Goal: Transaction & Acquisition: Purchase product/service

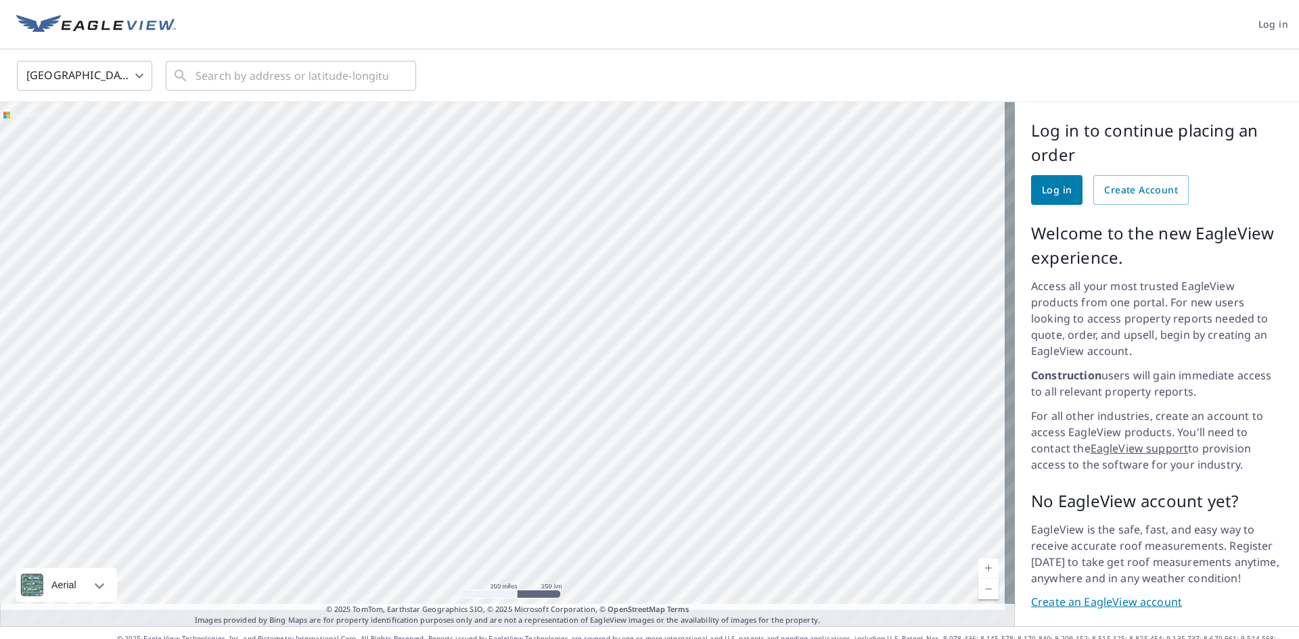
click at [1045, 190] on span "Log in" at bounding box center [1057, 190] width 30 height 17
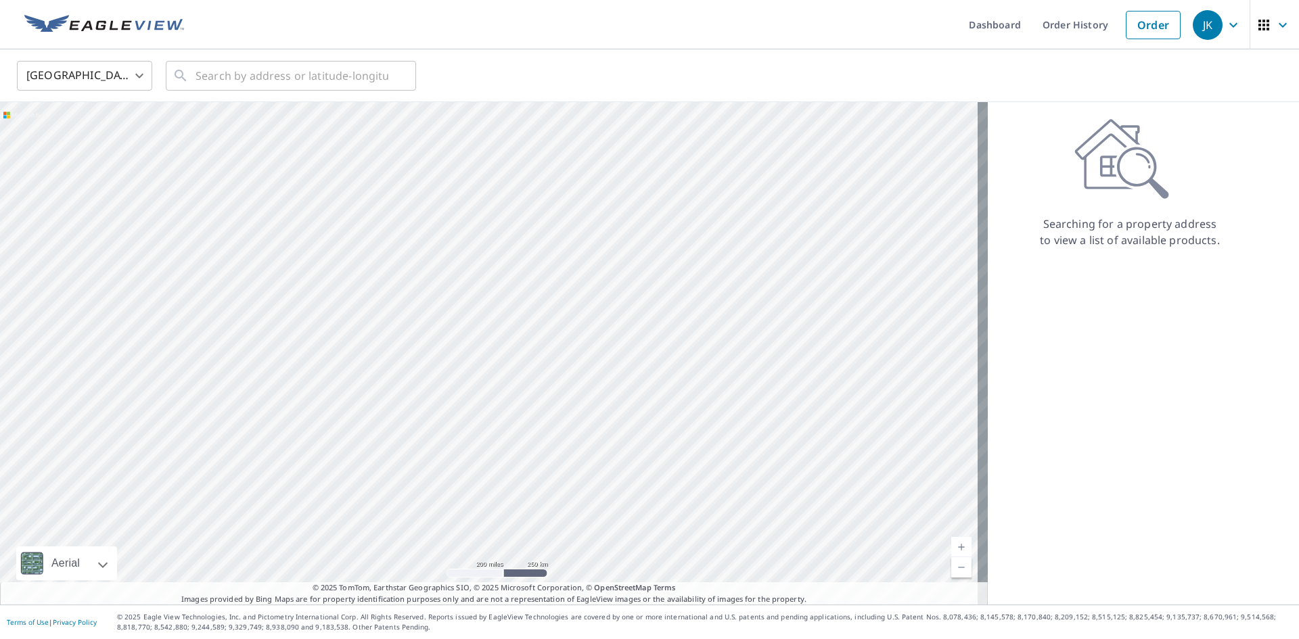
click at [380, 40] on ul "Dashboard Order History Order" at bounding box center [689, 24] width 995 height 49
click at [380, 30] on ul "Dashboard Order History Order" at bounding box center [689, 24] width 995 height 49
click at [250, 76] on input "text" at bounding box center [292, 76] width 193 height 38
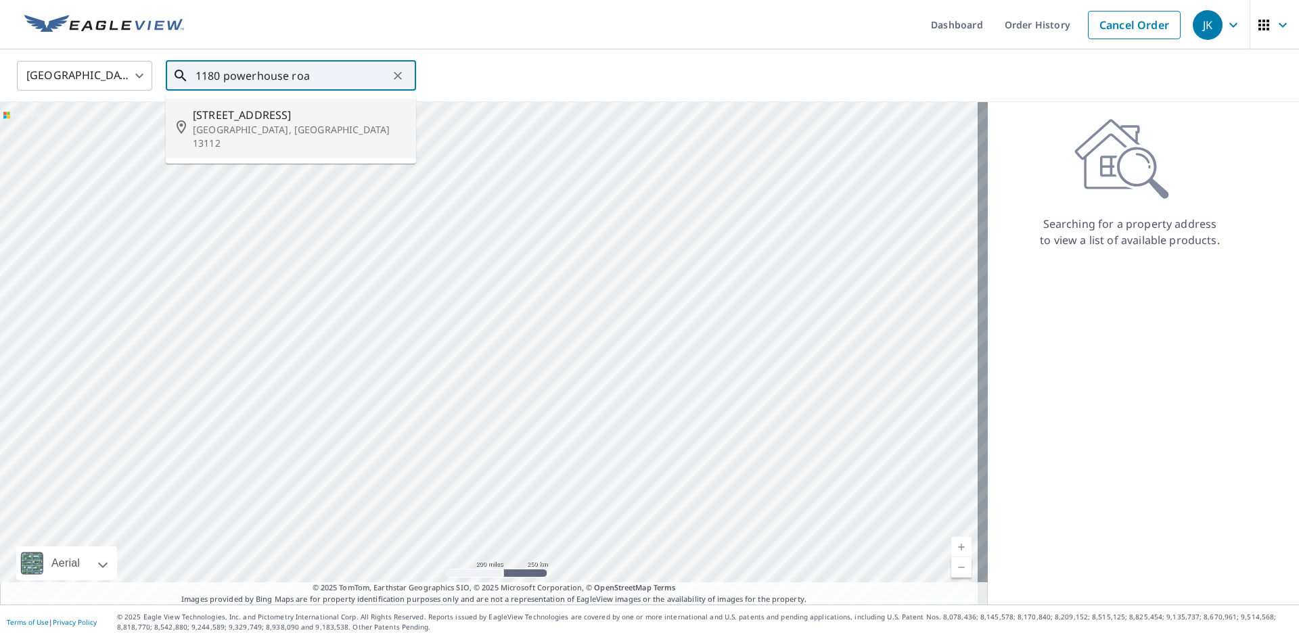
click at [239, 124] on p "[GEOGRAPHIC_DATA], [GEOGRAPHIC_DATA] 13112" at bounding box center [299, 136] width 212 height 27
type input "[STREET_ADDRESS]"
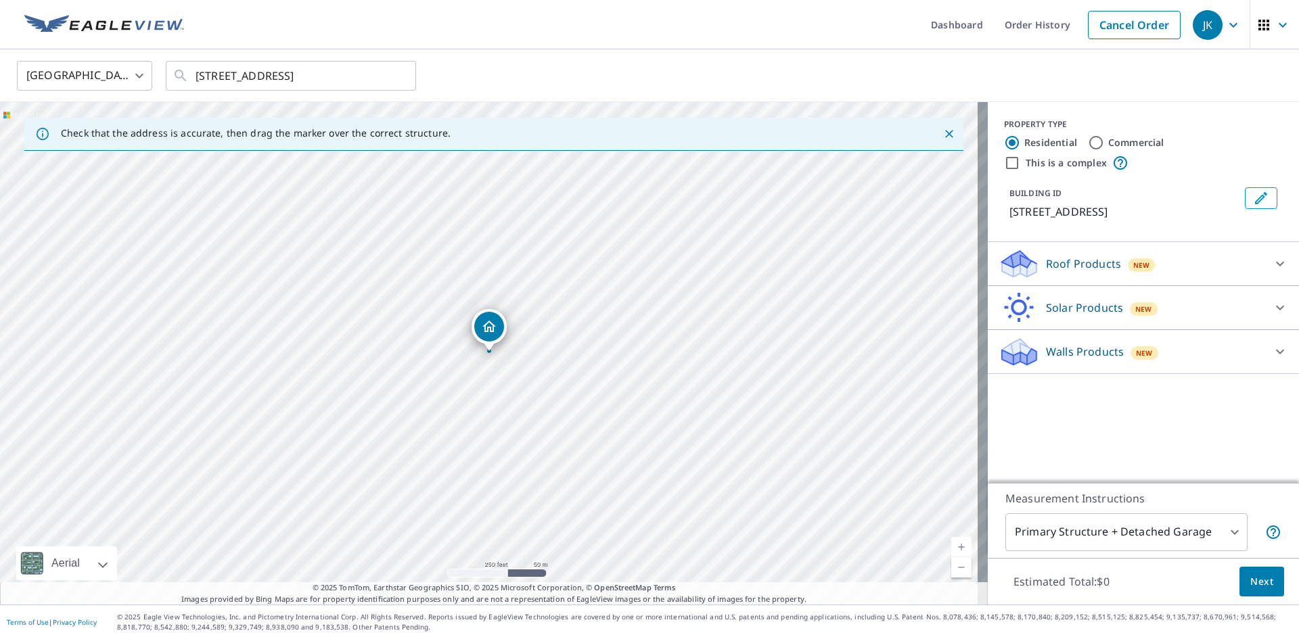
click at [1276, 262] on icon at bounding box center [1280, 264] width 8 height 5
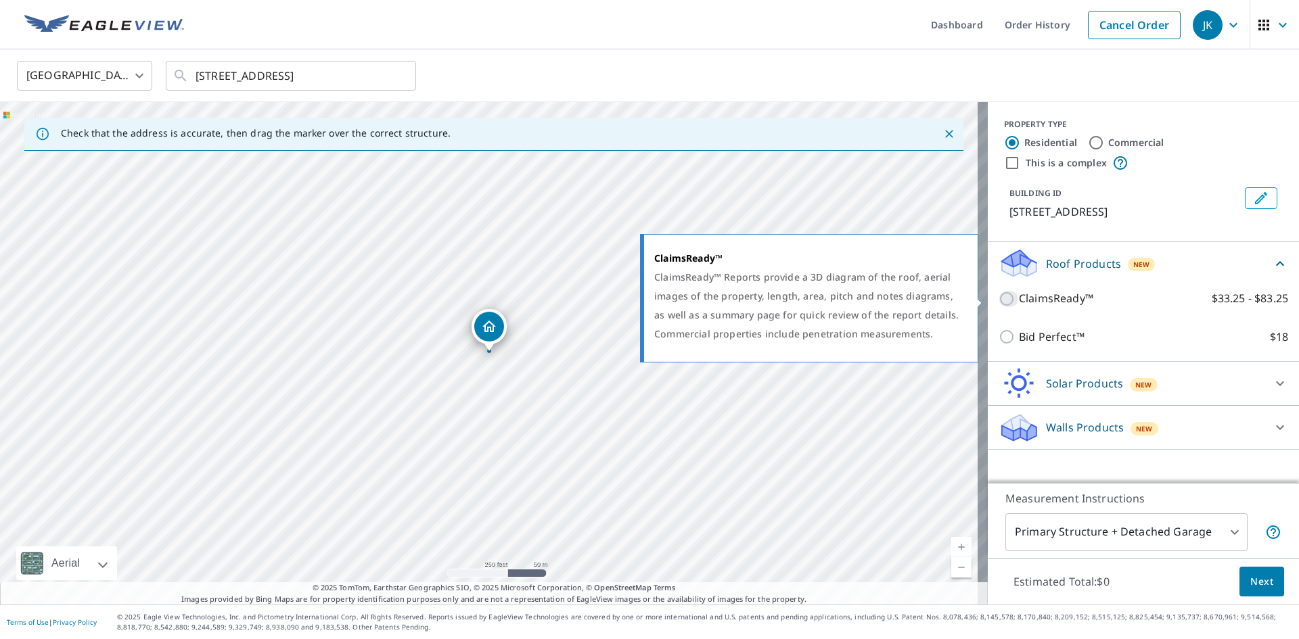
click at [998, 301] on input "ClaimsReady™ $33.25 - $83.25" at bounding box center [1008, 299] width 20 height 16
checkbox input "true"
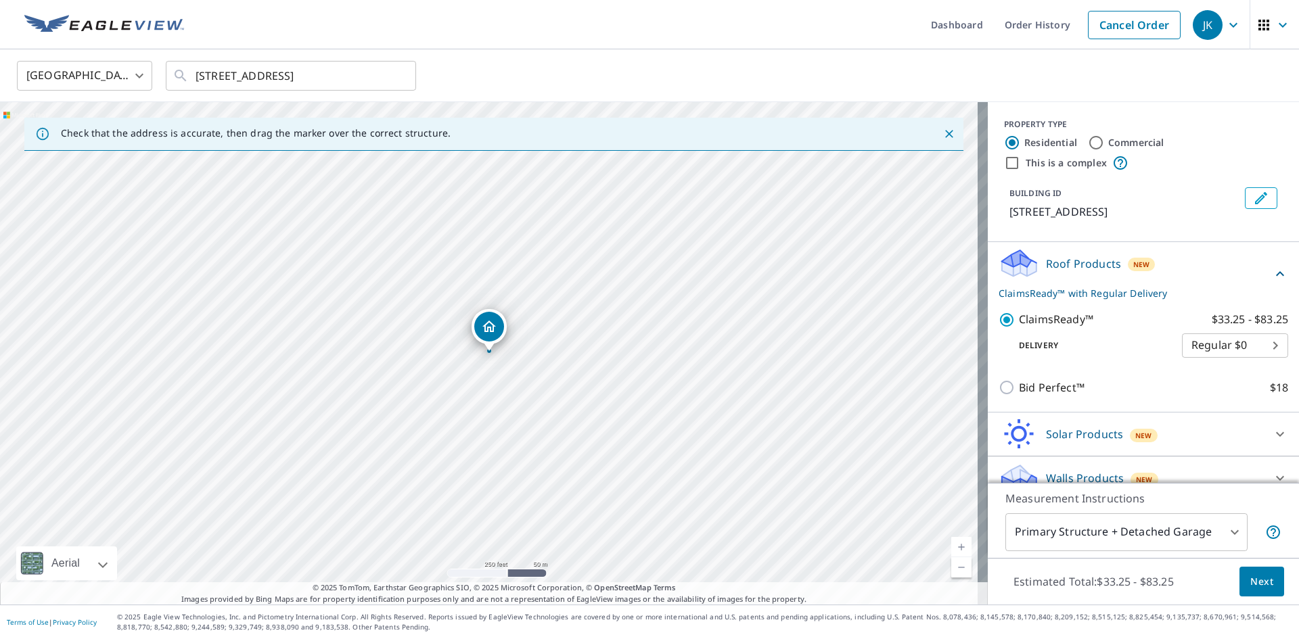
click at [1252, 359] on body "JK JK Dashboard Order History Cancel Order JK United States [GEOGRAPHIC_DATA] ​…" at bounding box center [649, 319] width 1299 height 639
click at [1103, 365] on div at bounding box center [649, 319] width 1299 height 639
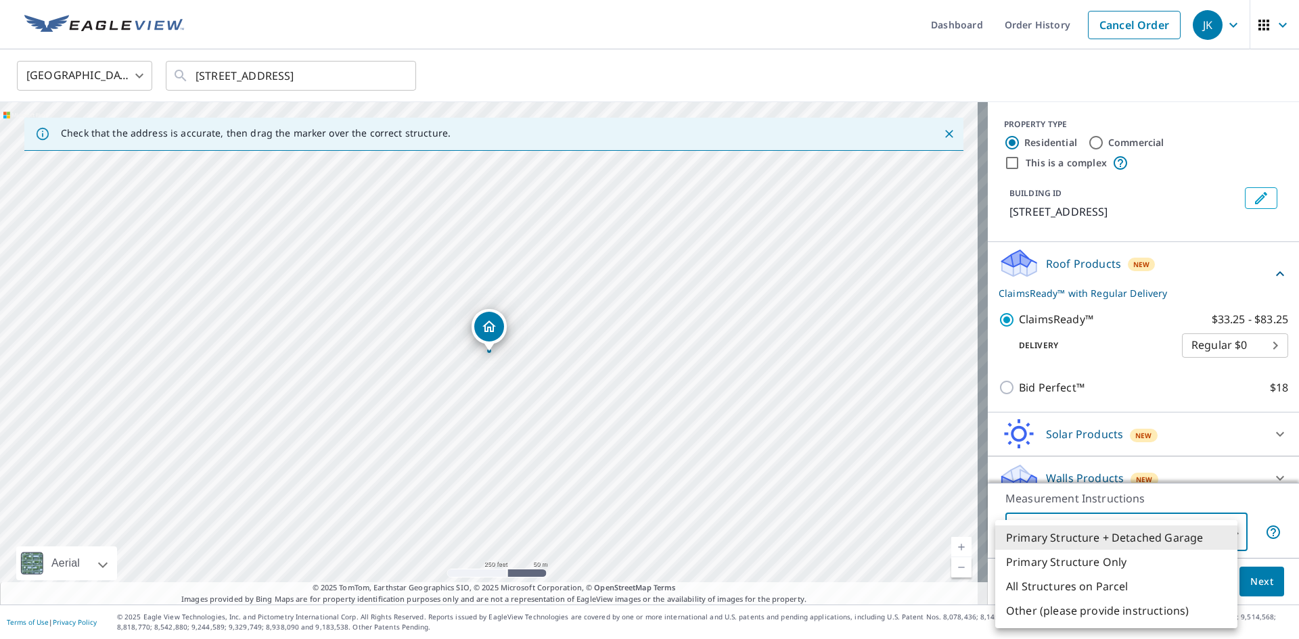
click at [1226, 530] on body "JK JK Dashboard Order History Cancel Order JK United States [GEOGRAPHIC_DATA] ​…" at bounding box center [649, 319] width 1299 height 639
click at [1117, 537] on li "Primary Structure + Detached Garage" at bounding box center [1116, 538] width 242 height 24
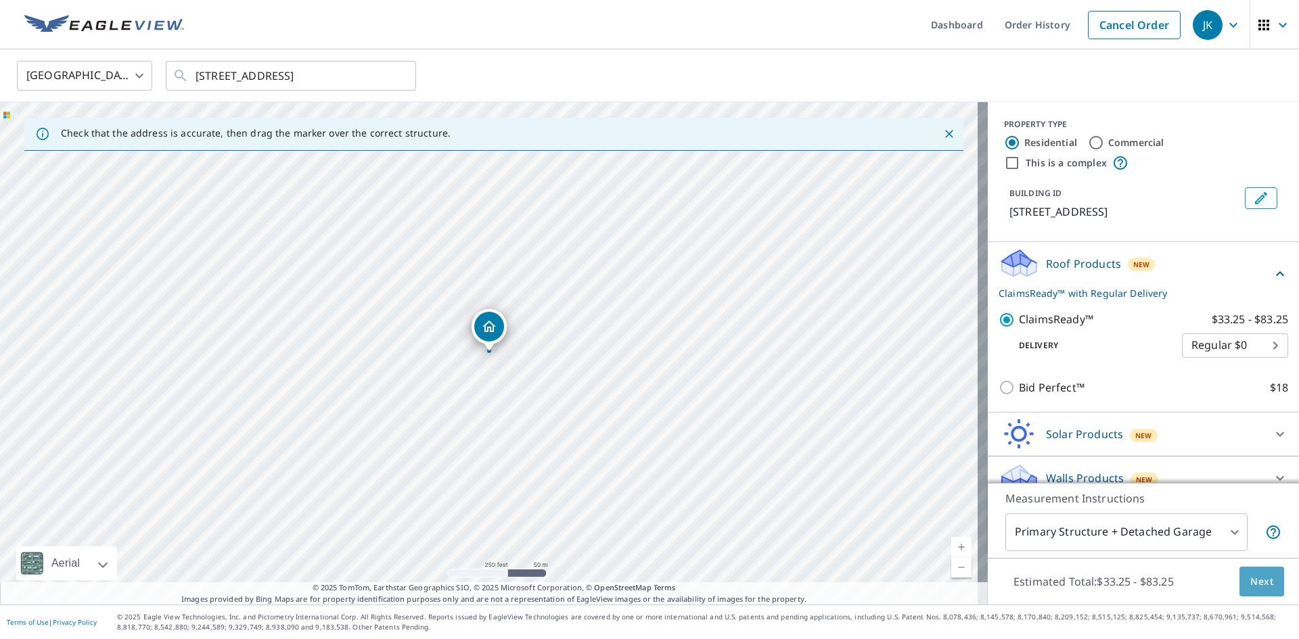
click at [1250, 578] on span "Next" at bounding box center [1261, 582] width 23 height 17
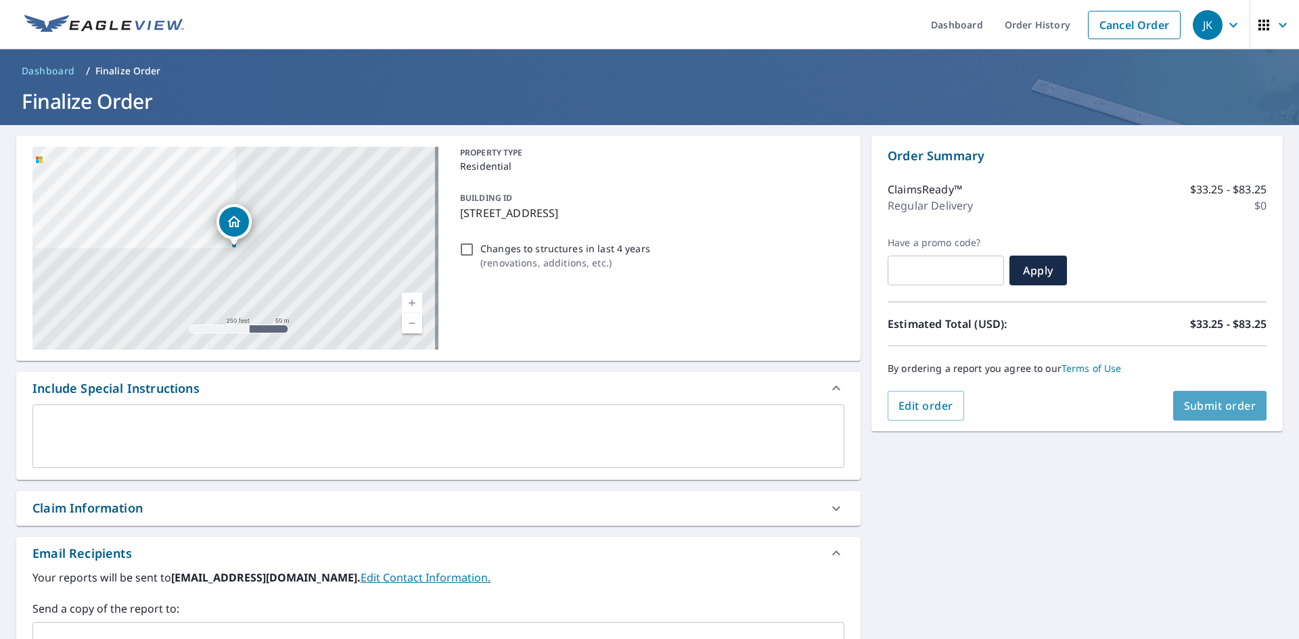
click at [1197, 405] on span "Submit order" at bounding box center [1220, 405] width 72 height 15
